Goal: Download file/media

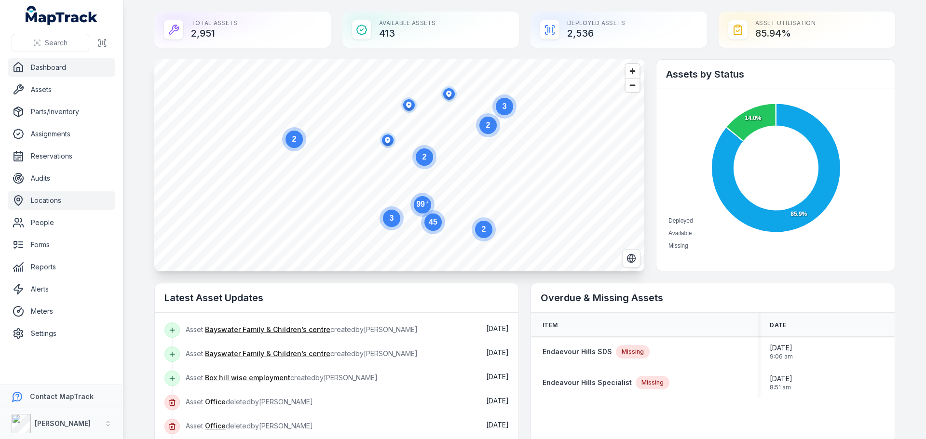
click at [54, 192] on link "Locations" at bounding box center [62, 200] width 108 height 19
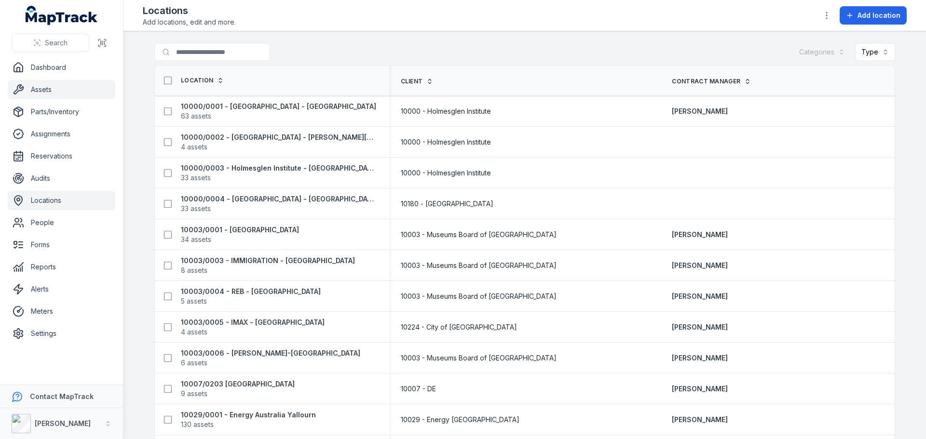
click at [44, 98] on link "Assets" at bounding box center [62, 89] width 108 height 19
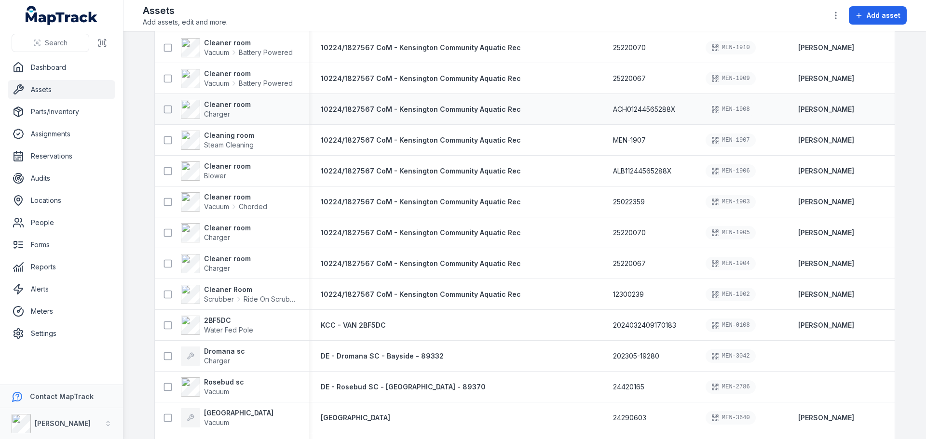
scroll to position [675, 0]
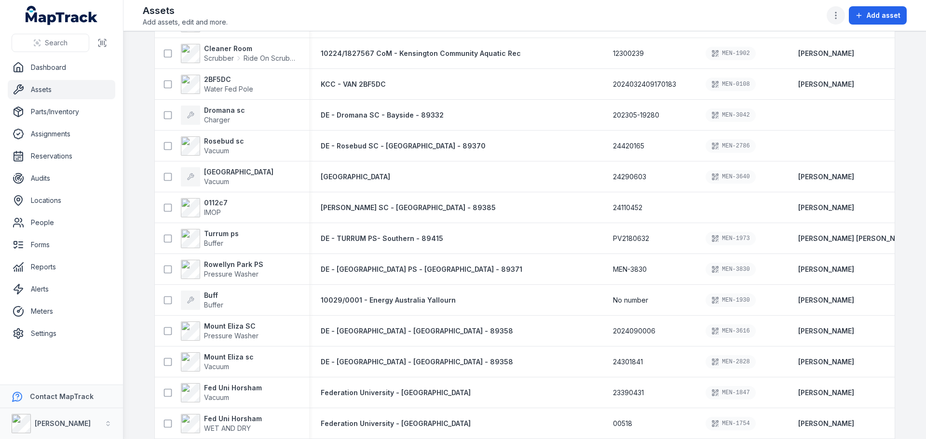
click at [837, 16] on icon "button" at bounding box center [836, 16] width 10 height 10
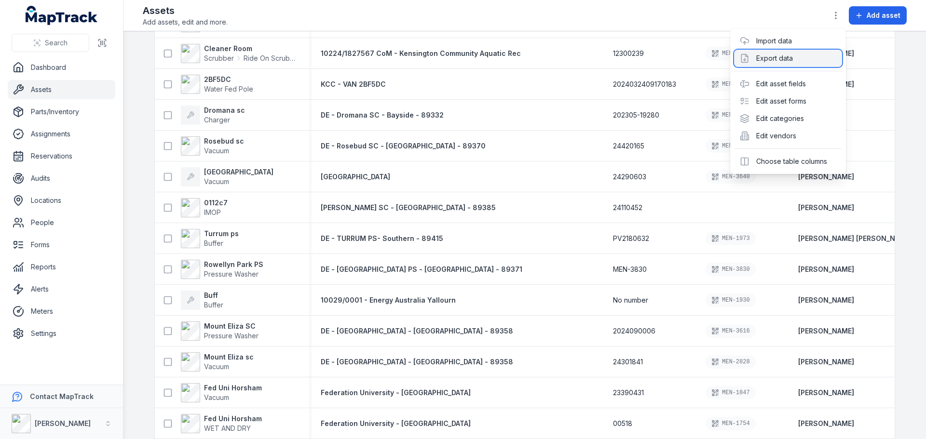
click at [776, 59] on div "Export data" at bounding box center [788, 58] width 108 height 17
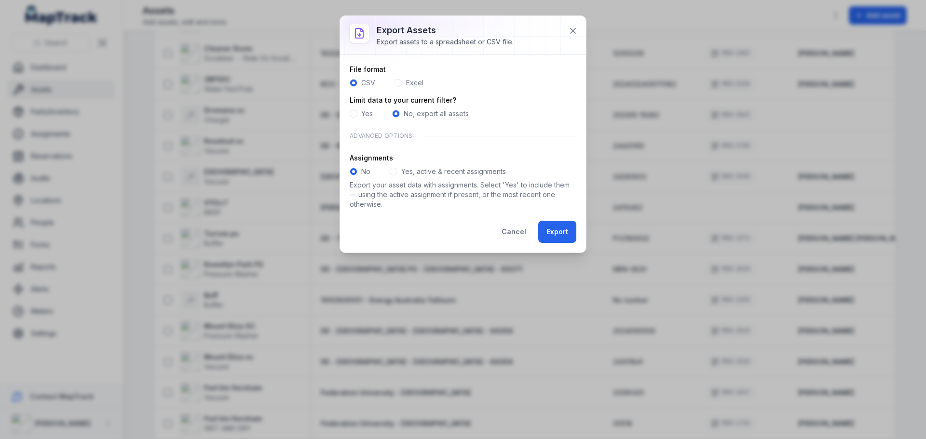
click at [403, 88] on form "File format CSV Excel Limit data to your current filter? Yes No, export all ass…" at bounding box center [463, 154] width 227 height 178
click at [400, 86] on div "Excel" at bounding box center [408, 83] width 29 height 10
click at [399, 86] on span at bounding box center [398, 83] width 8 height 8
click at [399, 84] on span at bounding box center [398, 83] width 8 height 8
click at [354, 83] on span at bounding box center [354, 83] width 8 height 8
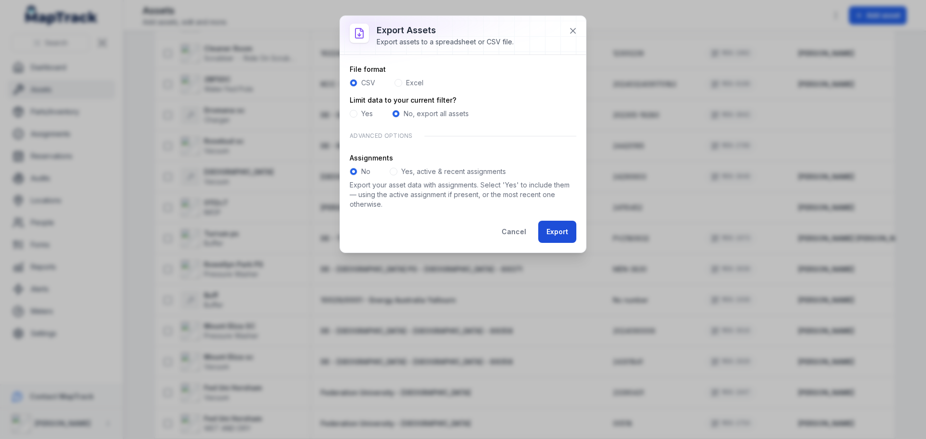
click at [547, 228] on button "Export" at bounding box center [557, 232] width 38 height 22
click at [550, 230] on button "Export" at bounding box center [557, 232] width 38 height 22
